Goal: Task Accomplishment & Management: Understand process/instructions

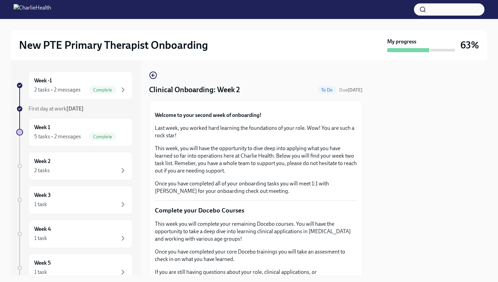
scroll to position [733, 0]
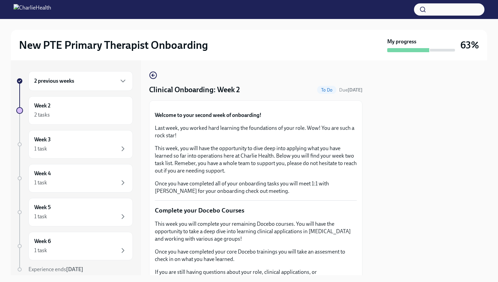
click at [118, 80] on div "2 previous weeks" at bounding box center [80, 81] width 93 height 8
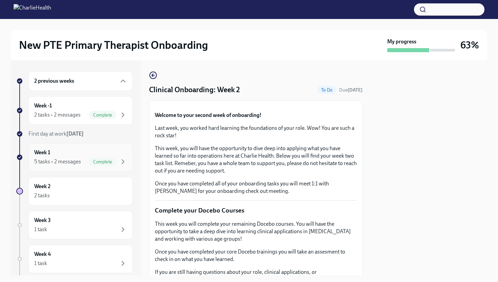
click at [101, 156] on div "Week 1 5 tasks • 2 messages Complete" at bounding box center [80, 157] width 93 height 17
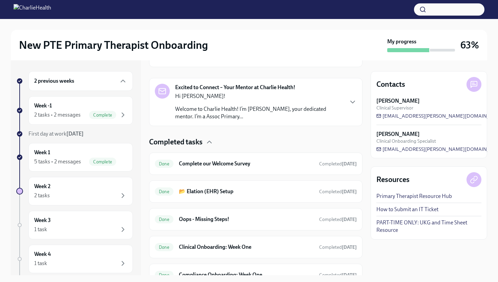
scroll to position [191, 0]
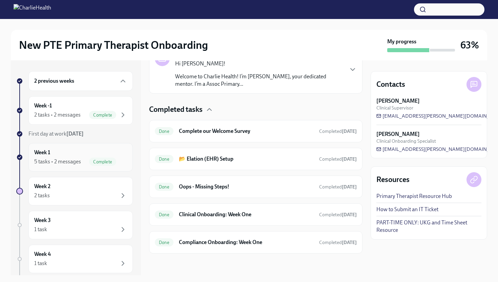
click at [103, 164] on span "Complete" at bounding box center [102, 161] width 27 height 5
click at [214, 243] on h6 "Compliance Onboarding: Week One" at bounding box center [246, 242] width 135 height 7
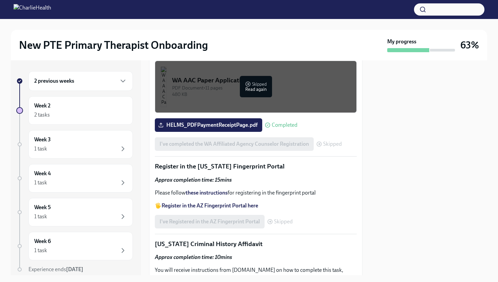
scroll to position [1010, 0]
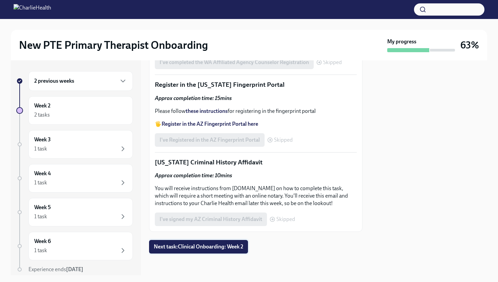
click at [198, 246] on span "Next task : Clinical Onboarding: Week 2" at bounding box center [199, 246] width 90 height 7
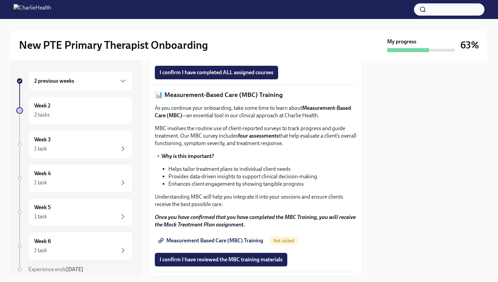
scroll to position [265, 0]
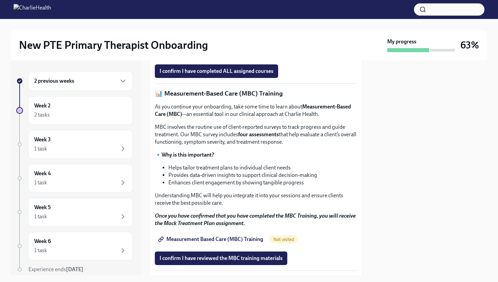
click at [203, 58] on strong "Access Your Docebo Training Here!" at bounding box center [203, 55] width 82 height 6
